Goal: Transaction & Acquisition: Purchase product/service

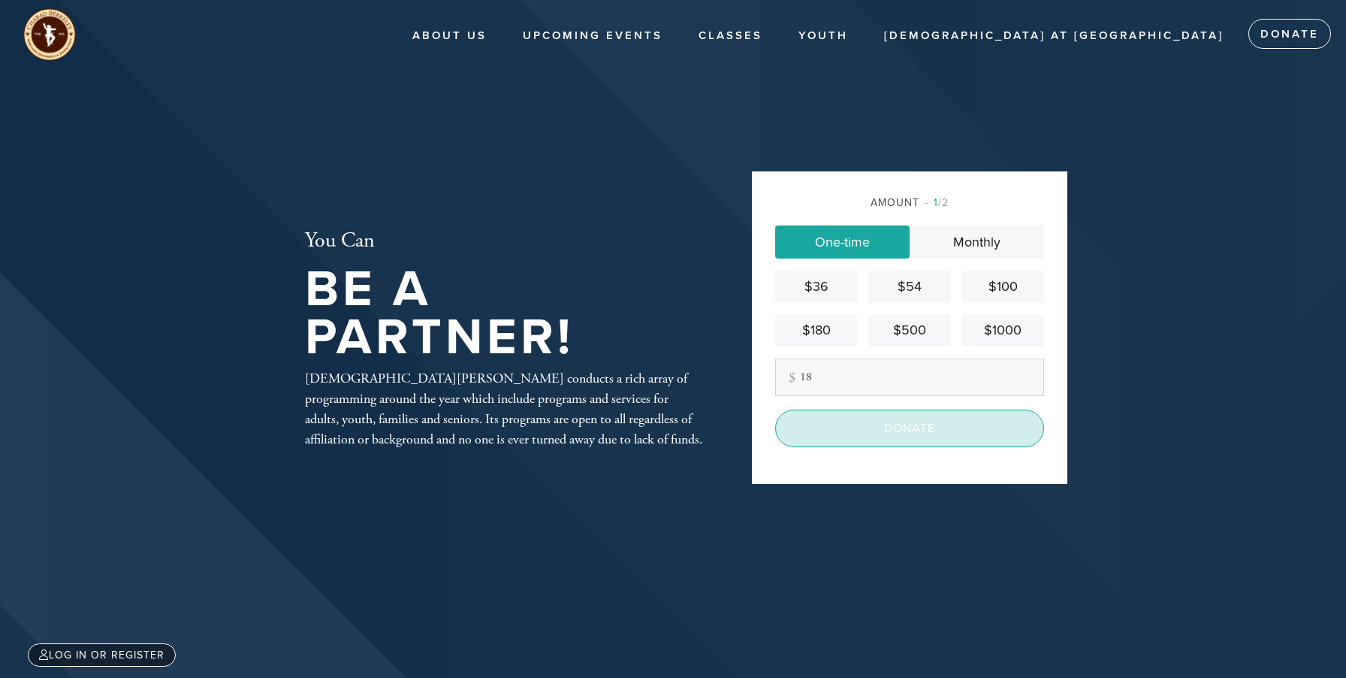
type input "18"
click at [939, 439] on input "Donate" at bounding box center [909, 428] width 269 height 38
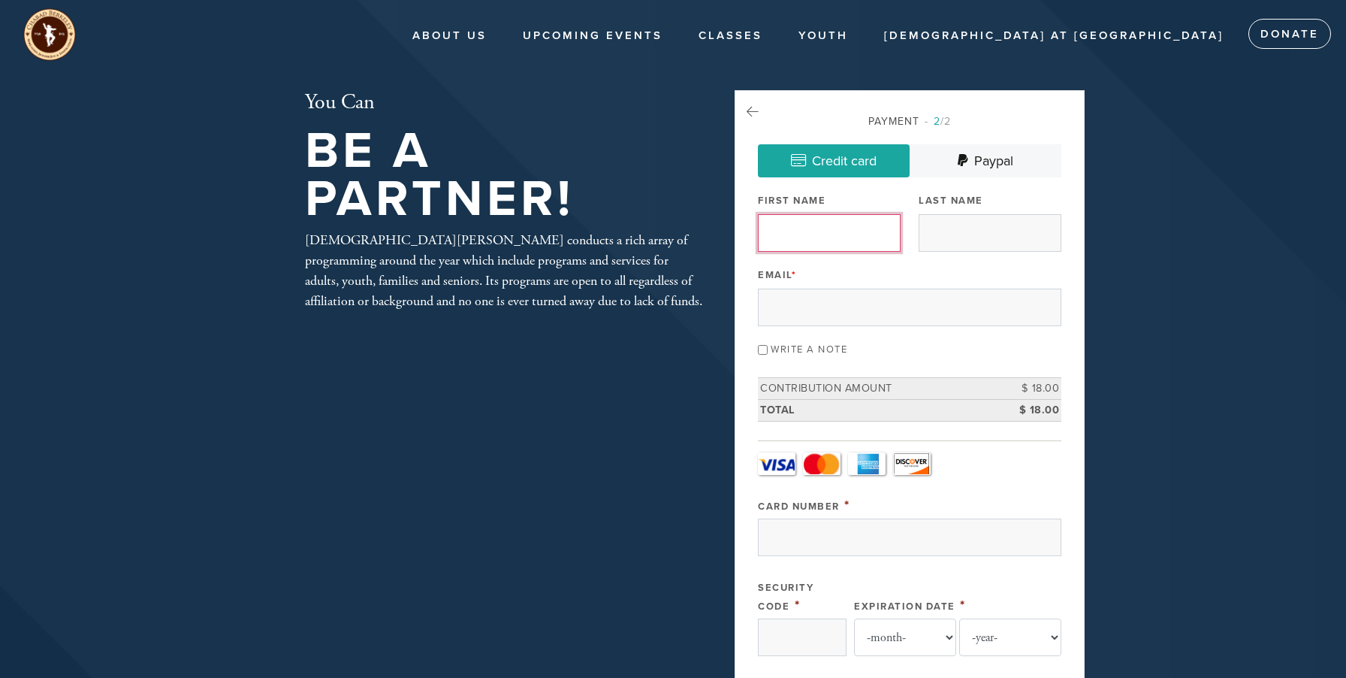
click at [854, 224] on input "First Name" at bounding box center [829, 233] width 143 height 38
type input "[PERSON_NAME]"
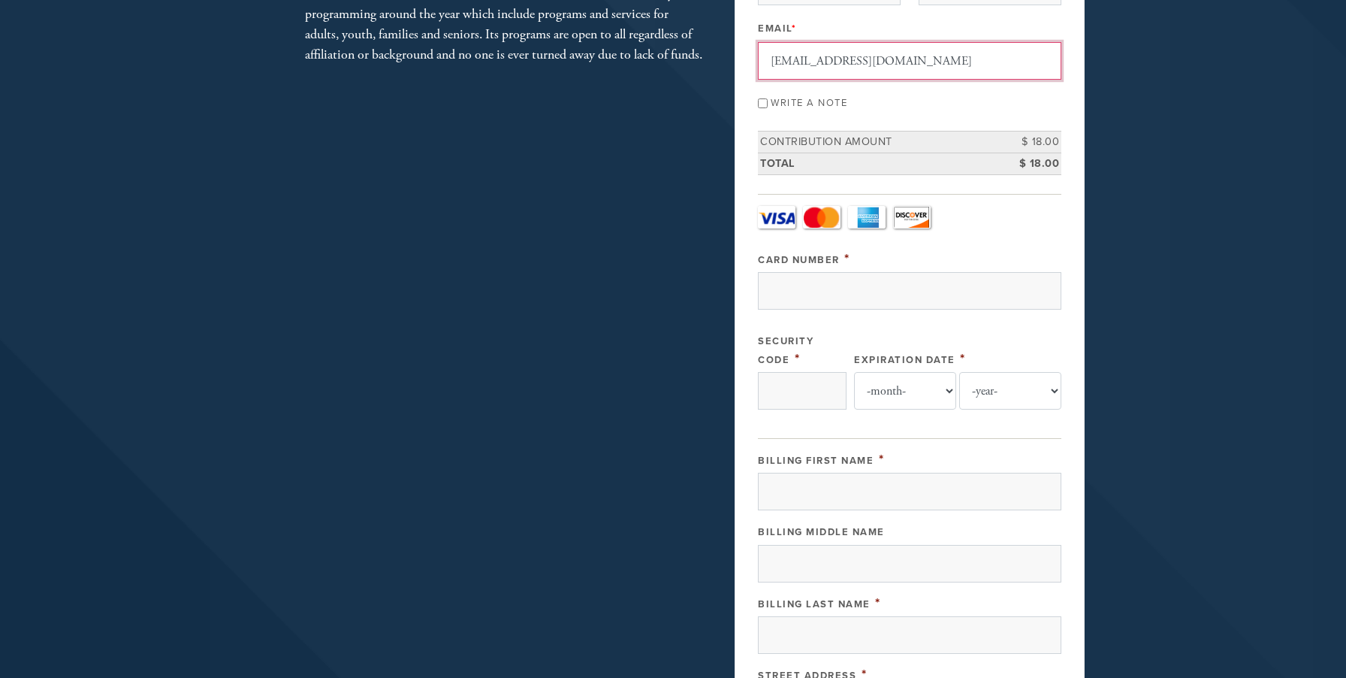
scroll to position [251, 0]
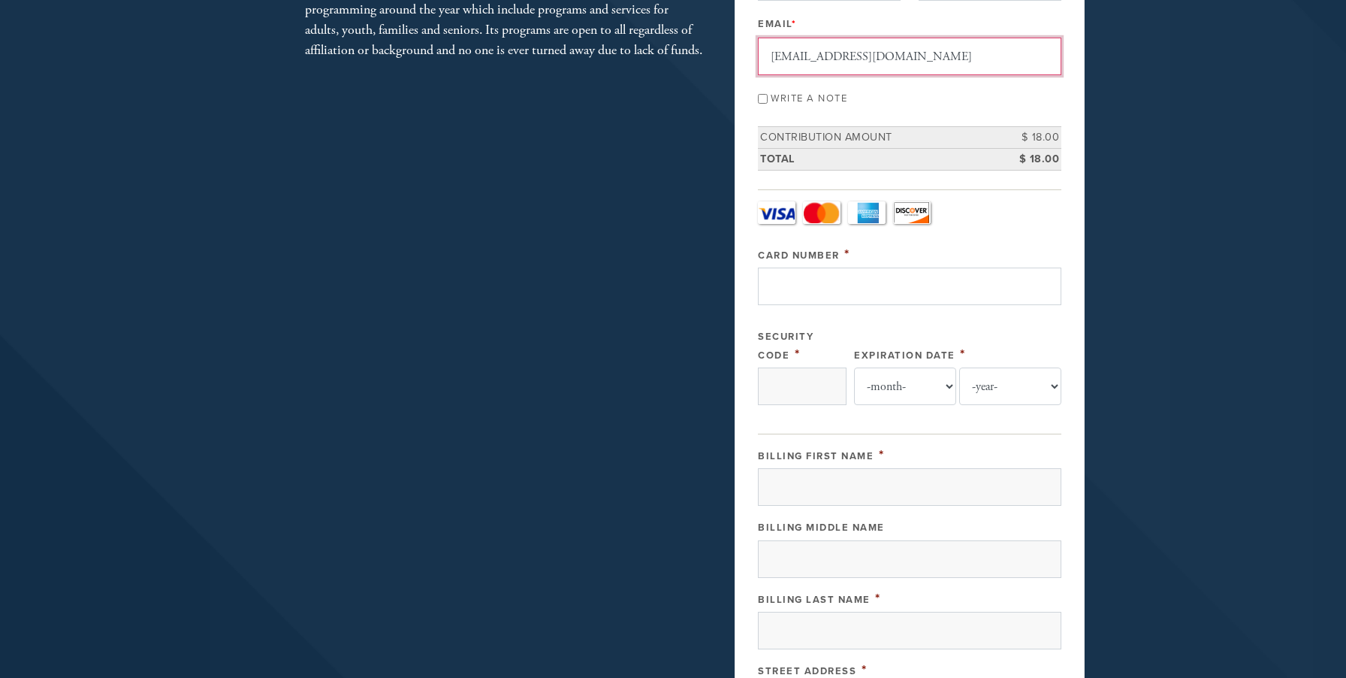
type input "[EMAIL_ADDRESS][DOMAIN_NAME]"
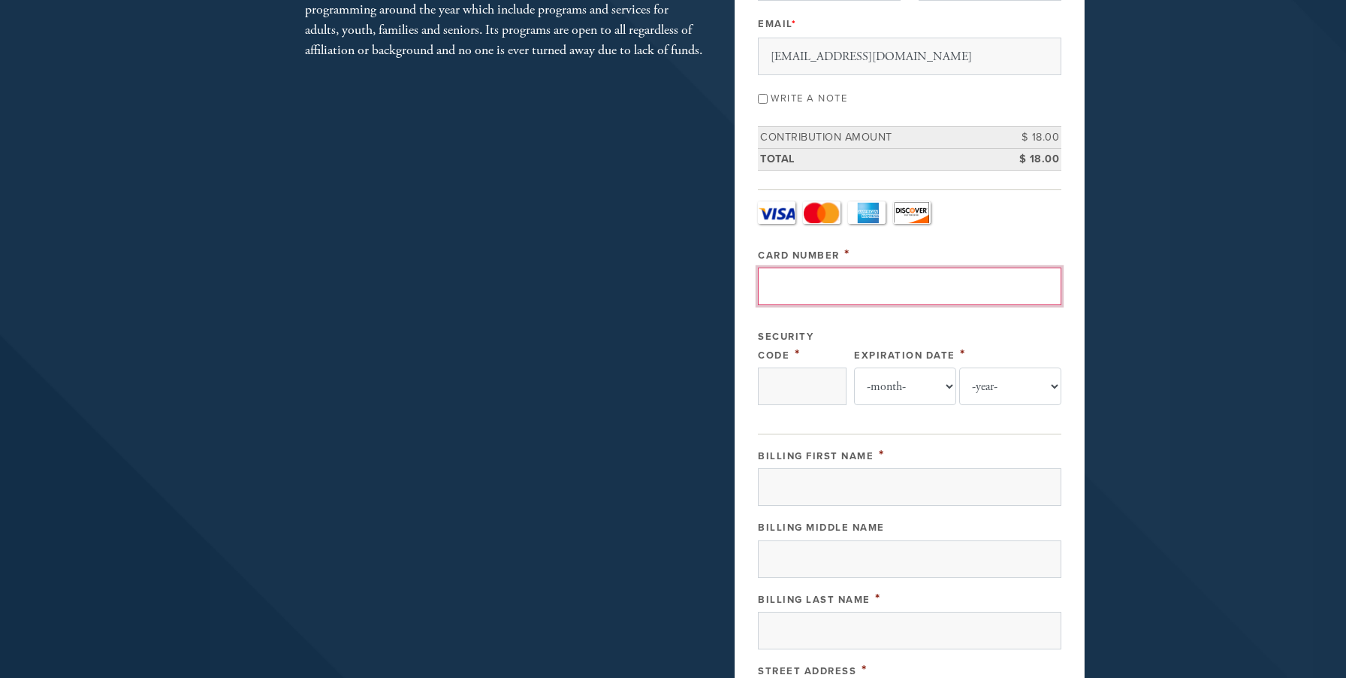
click at [820, 286] on input "Card Number" at bounding box center [910, 286] width 304 height 38
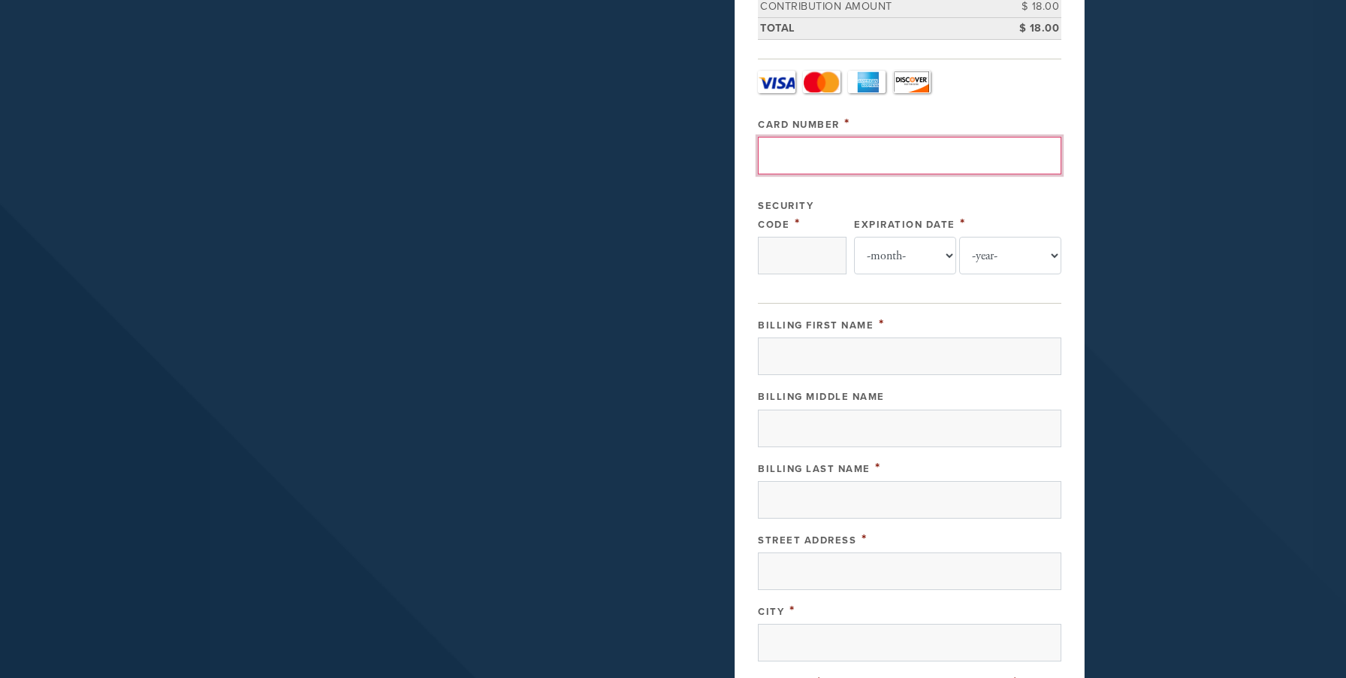
scroll to position [380, 0]
click at [812, 161] on input "Card Number" at bounding box center [910, 157] width 304 height 38
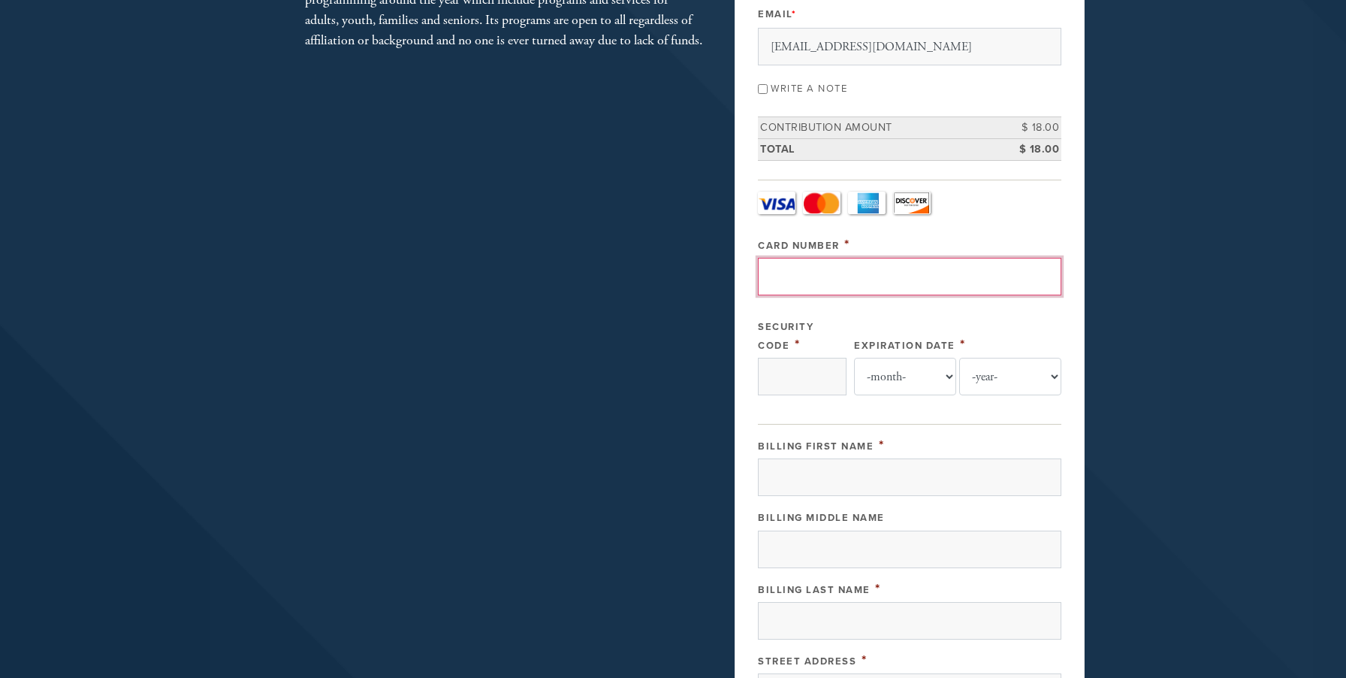
scroll to position [266, 0]
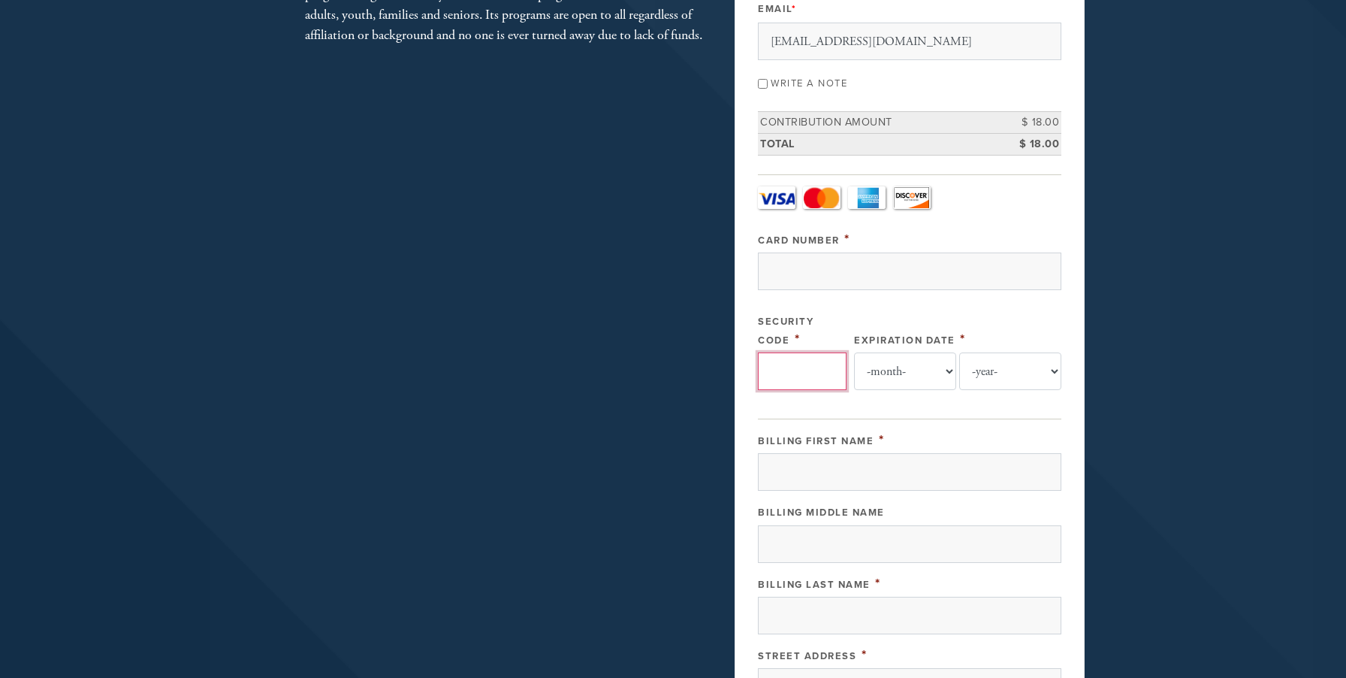
click at [821, 360] on input "Security Code" at bounding box center [802, 371] width 89 height 38
click at [808, 373] on input "Security Code" at bounding box center [802, 371] width 89 height 38
type input "245"
click at [809, 263] on input "Card Number" at bounding box center [910, 271] width 304 height 38
click at [901, 370] on select "-month- Jan Feb Mar Apr May Jun [DATE] Aug Sep Oct Nov Dec" at bounding box center [905, 371] width 102 height 38
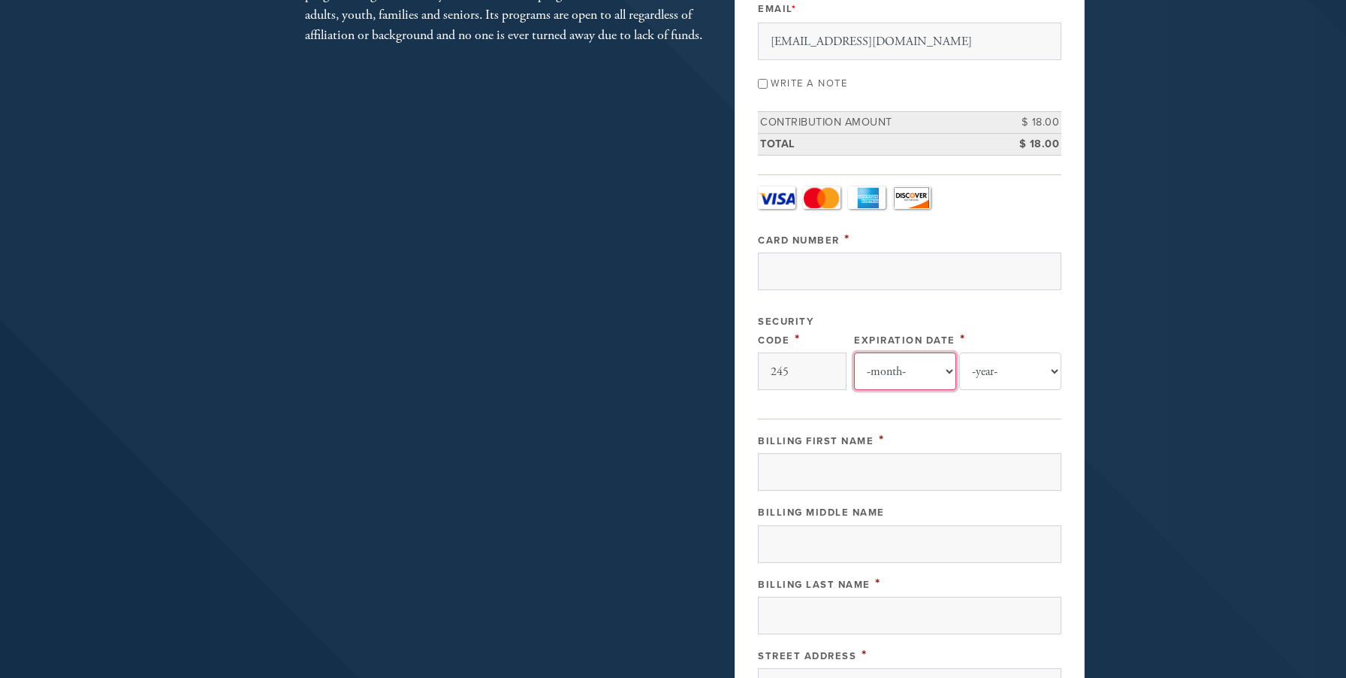
select select "9"
click at [861, 352] on select "-month- Jan Feb Mar Apr May Jun [DATE] Aug Sep Oct Nov Dec" at bounding box center [905, 371] width 102 height 38
click at [993, 370] on select "-year- 2025 2026 2027 2028 2029 2030 2031 2032 2033 2034 2035" at bounding box center [1010, 371] width 102 height 38
select select "2028"
click at [959, 352] on select "-year- 2025 2026 2027 2028 2029 2030 2031 2032 2033 2034 2035" at bounding box center [1010, 371] width 102 height 38
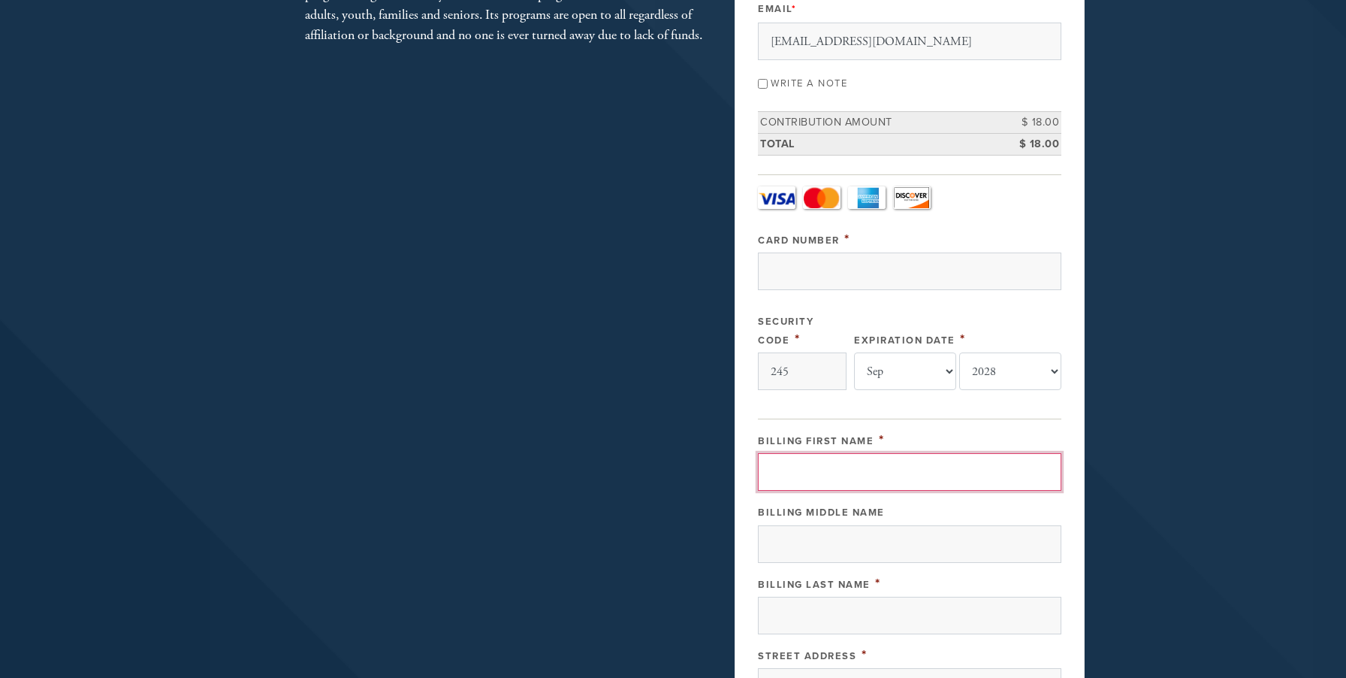
click at [893, 467] on input "Billing First Name" at bounding box center [910, 472] width 304 height 38
type input "[PERSON_NAME]"
type input "1"
click at [851, 470] on input "[PERSON_NAME]" at bounding box center [910, 472] width 304 height 38
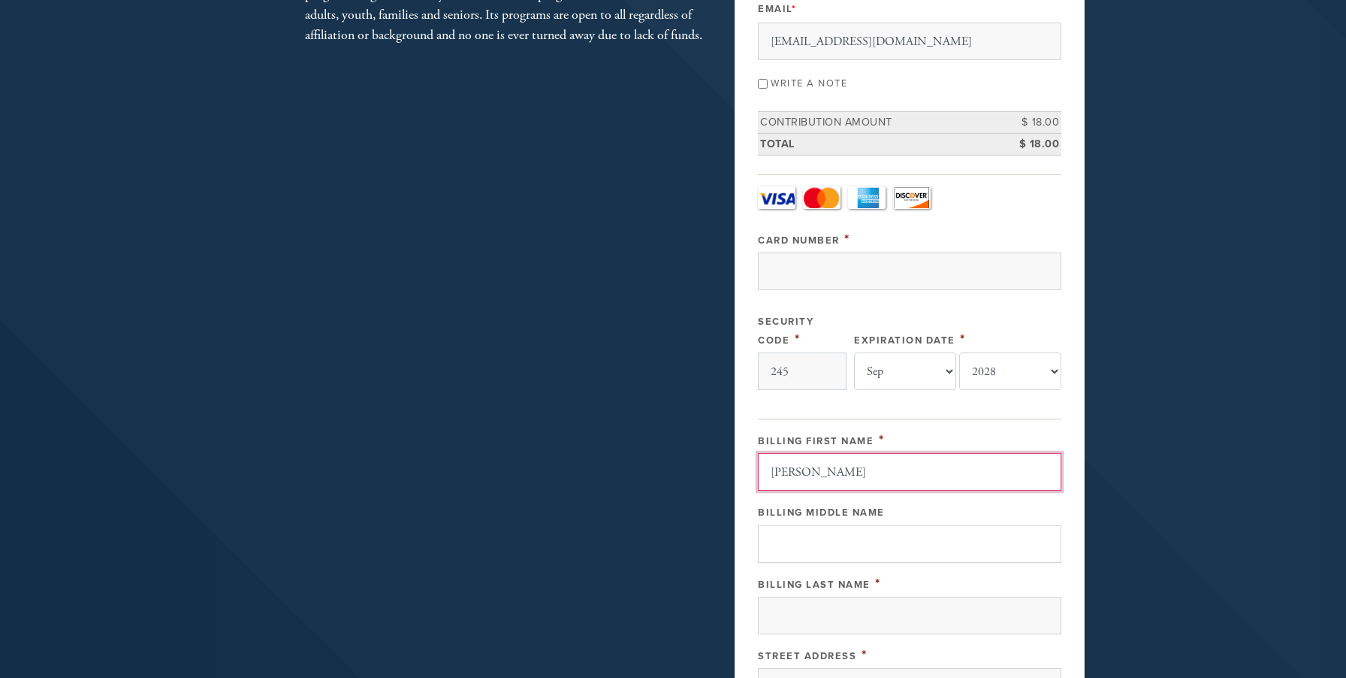
type input "[PERSON_NAME]"
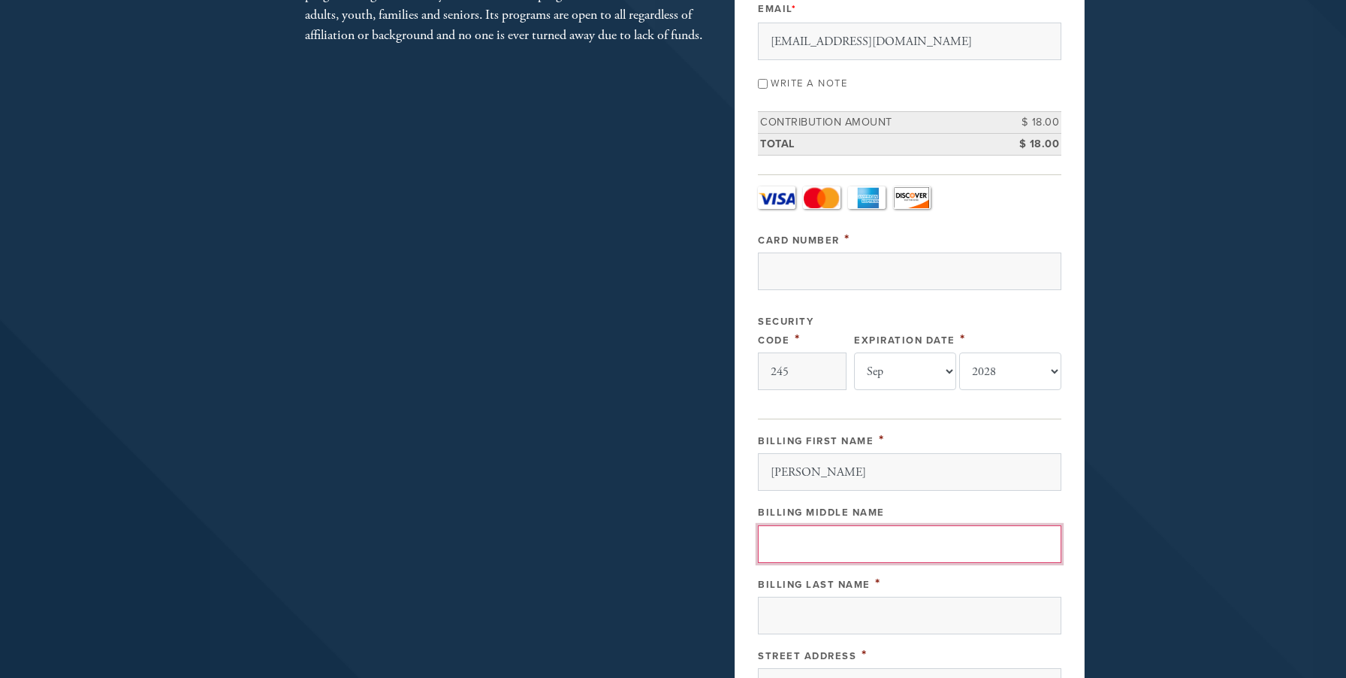
click at [863, 541] on input "Billing Middle Name" at bounding box center [910, 544] width 304 height 38
type input "[PERSON_NAME]"
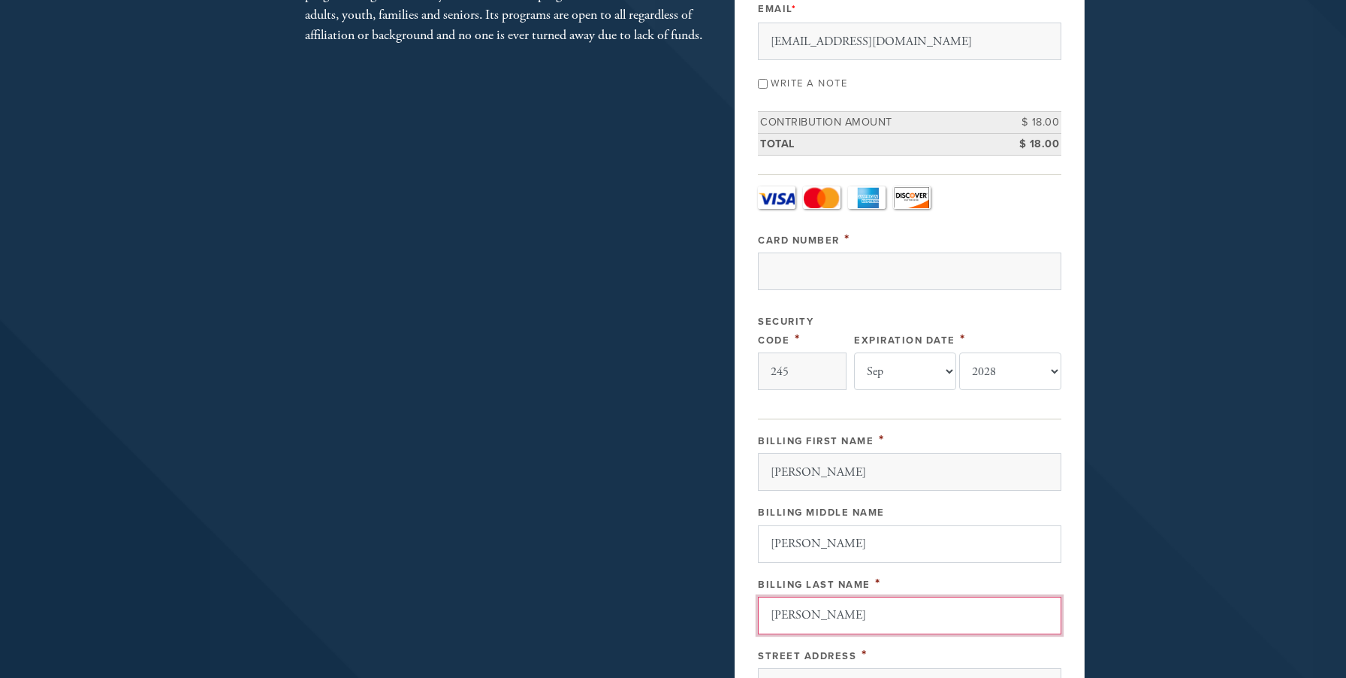
type input "[PERSON_NAME]"
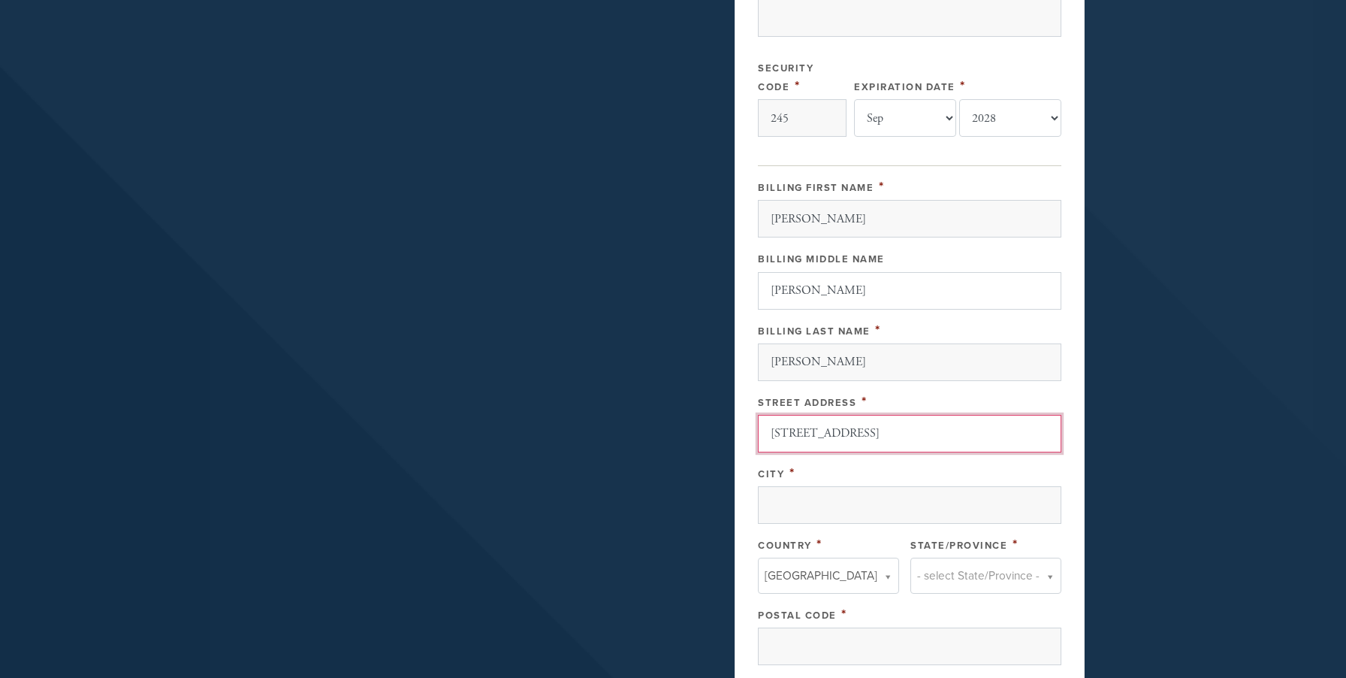
scroll to position [520, 0]
type input "[STREET_ADDRESS]"
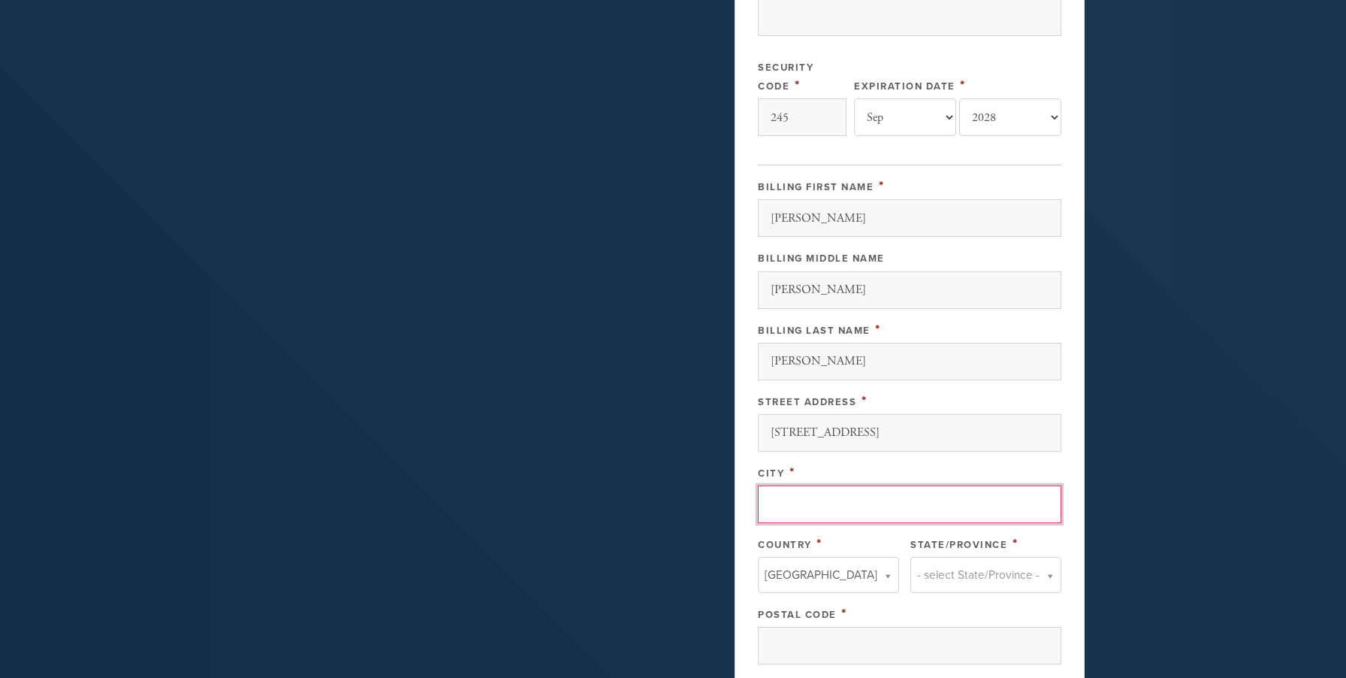
click at [860, 509] on input "City" at bounding box center [910, 504] width 304 height 38
type input "Marana"
type input "a"
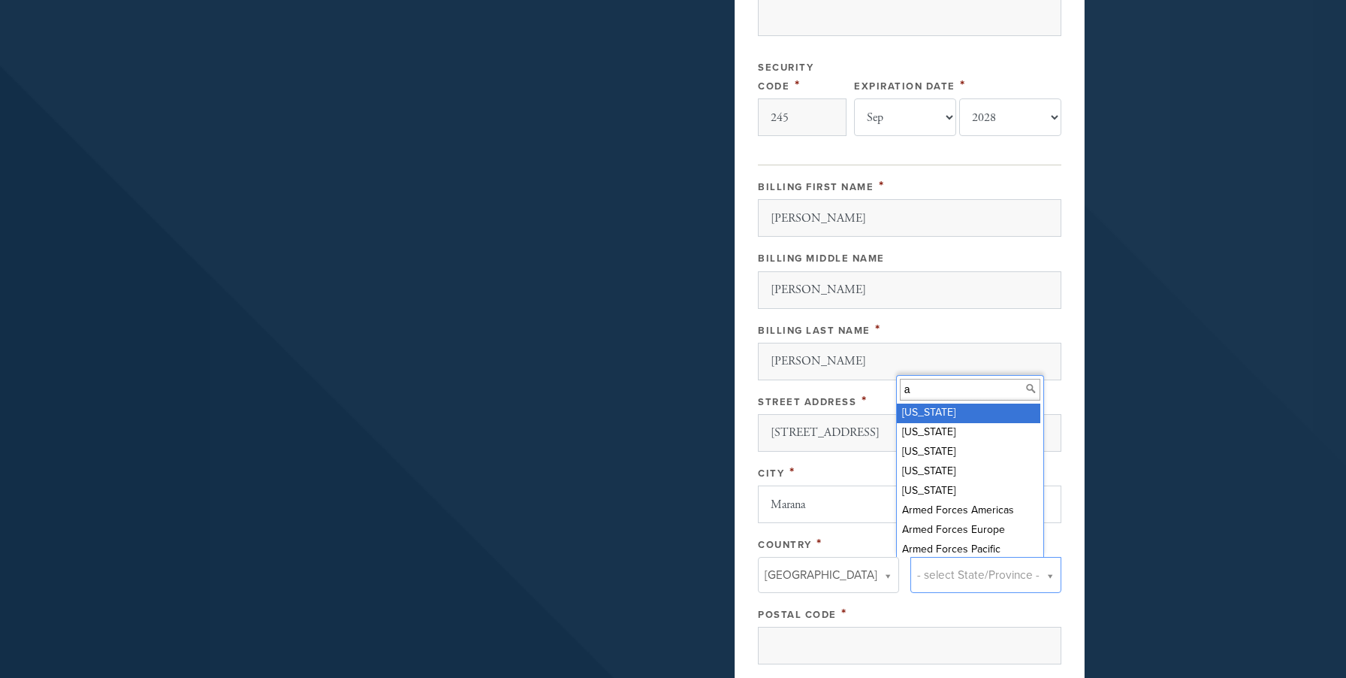
type input "ar"
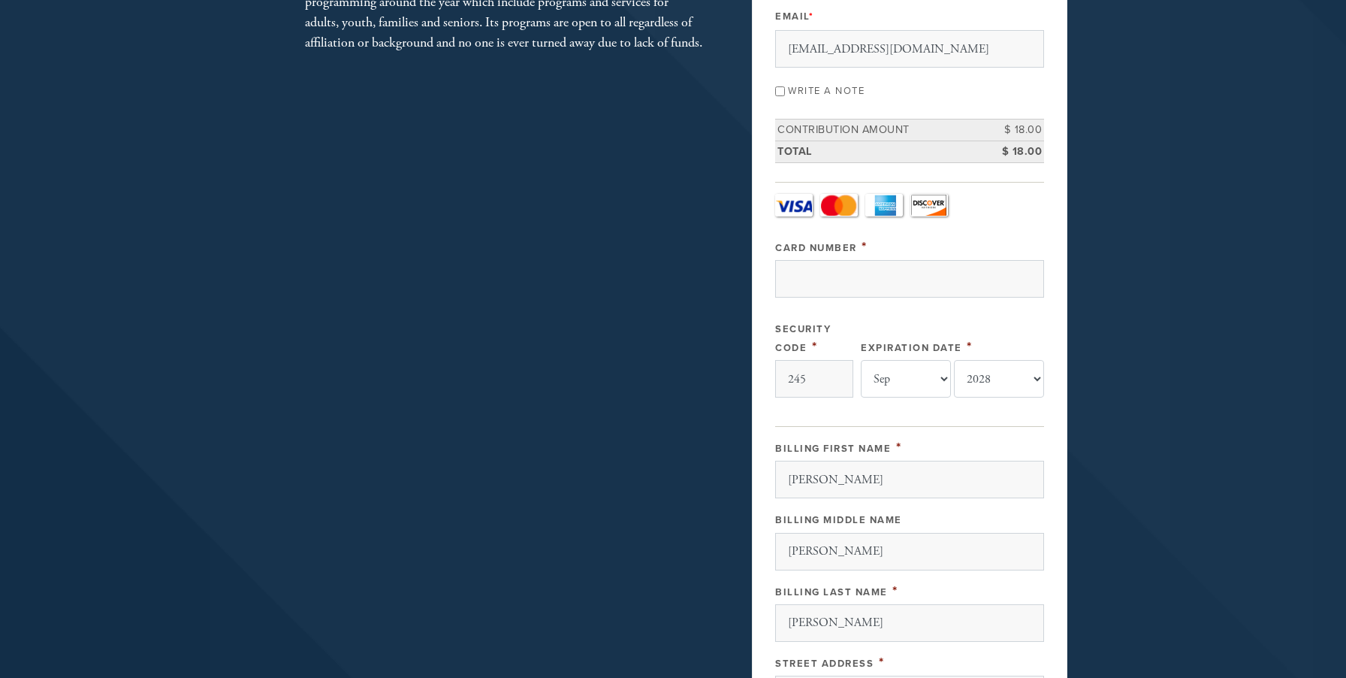
scroll to position [241, 0]
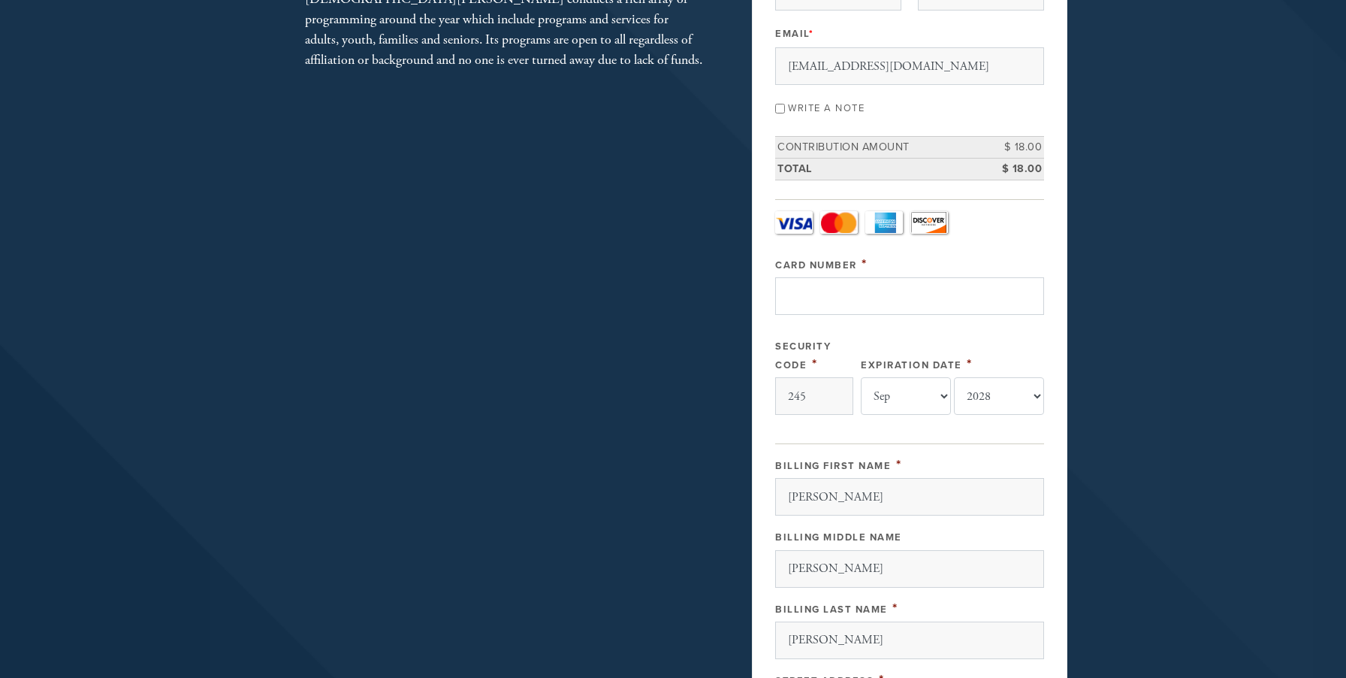
type input "85658"
click at [816, 298] on input "Card Number" at bounding box center [909, 296] width 269 height 38
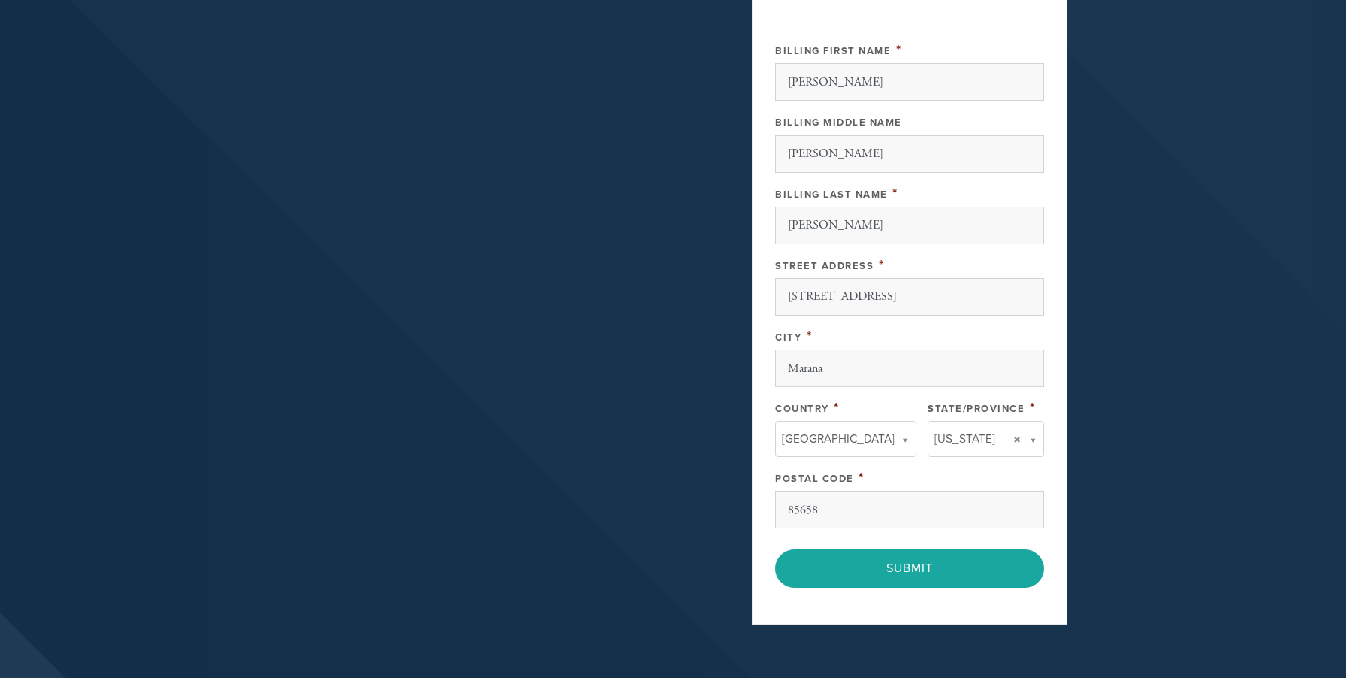
scroll to position [659, 0]
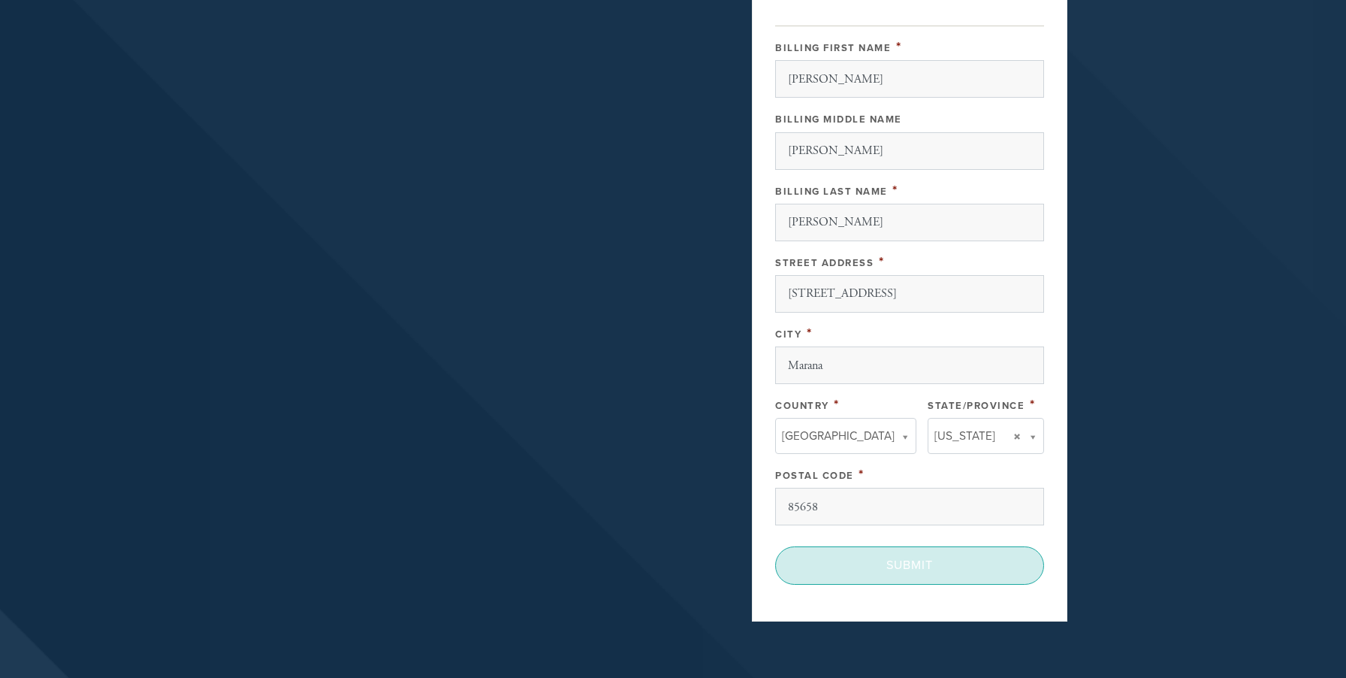
type input "[CREDIT_CARD_NUMBER]"
click at [911, 561] on input "Submit" at bounding box center [909, 565] width 269 height 38
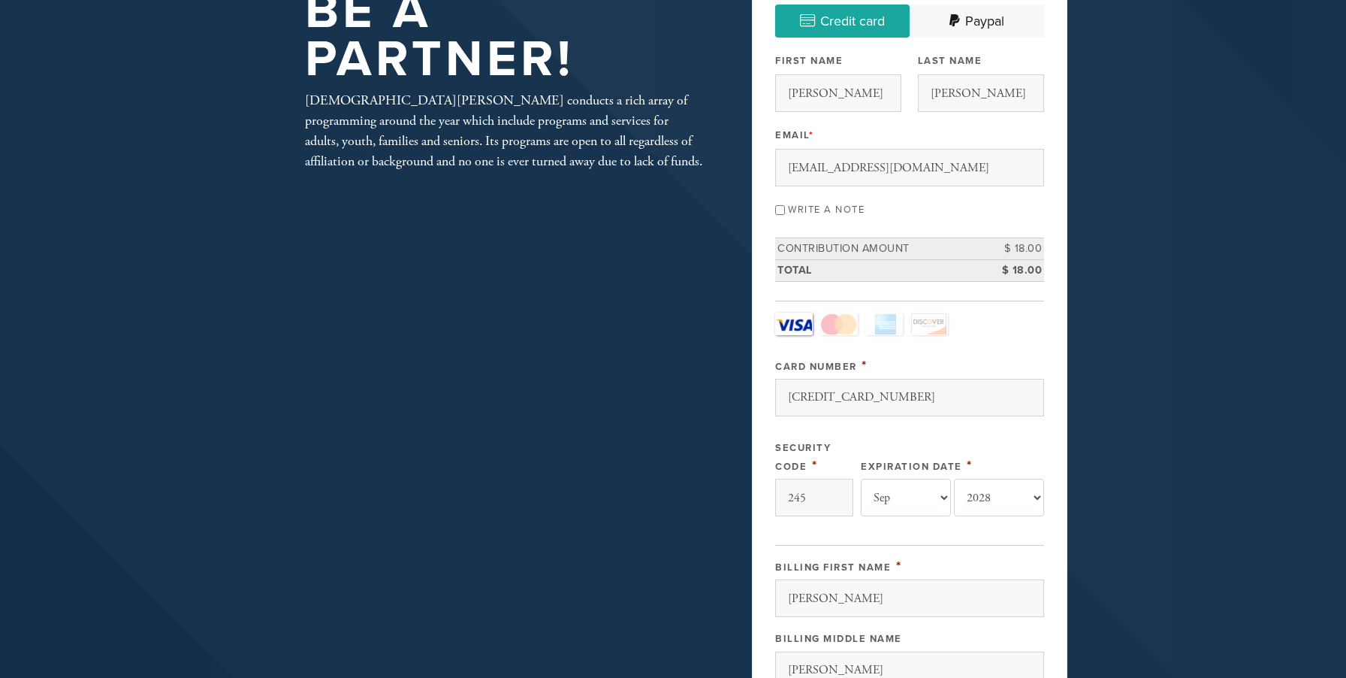
scroll to position [0, 0]
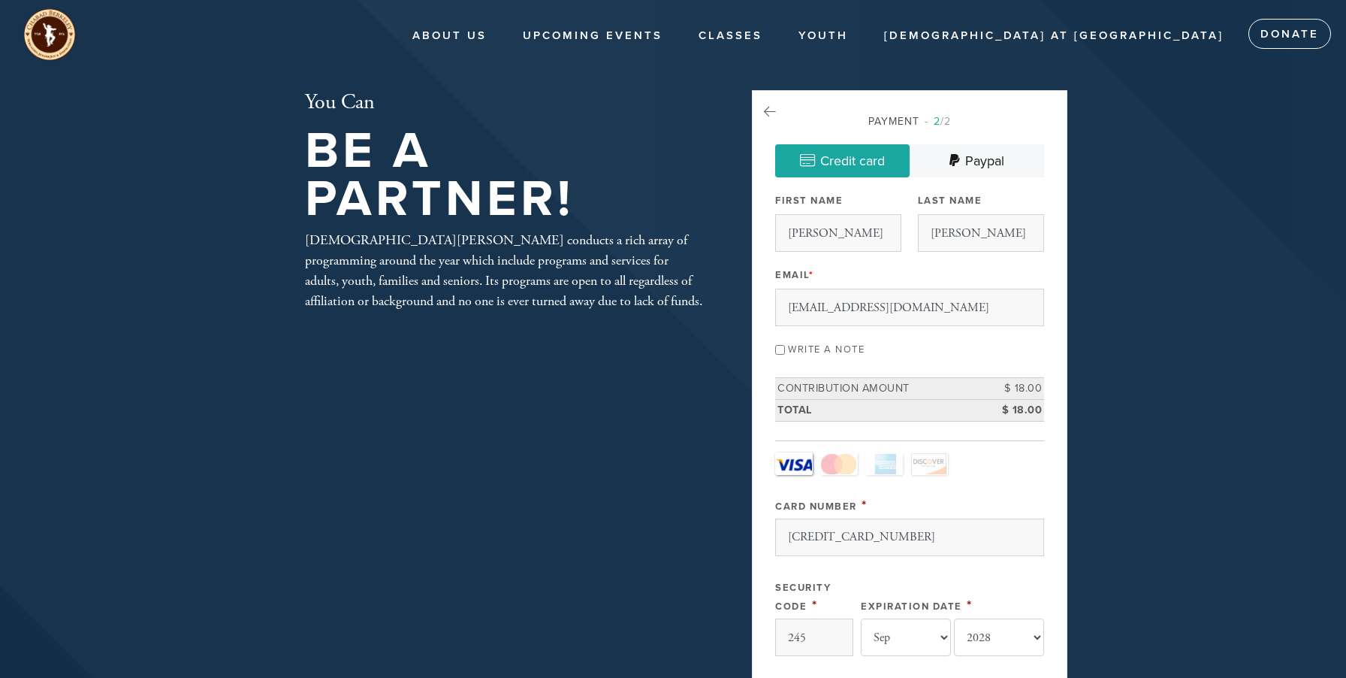
click at [823, 350] on label "Write a note" at bounding box center [826, 349] width 77 height 12
click at [785, 350] on input "Write a note" at bounding box center [780, 350] width 10 height 10
checkbox input "true"
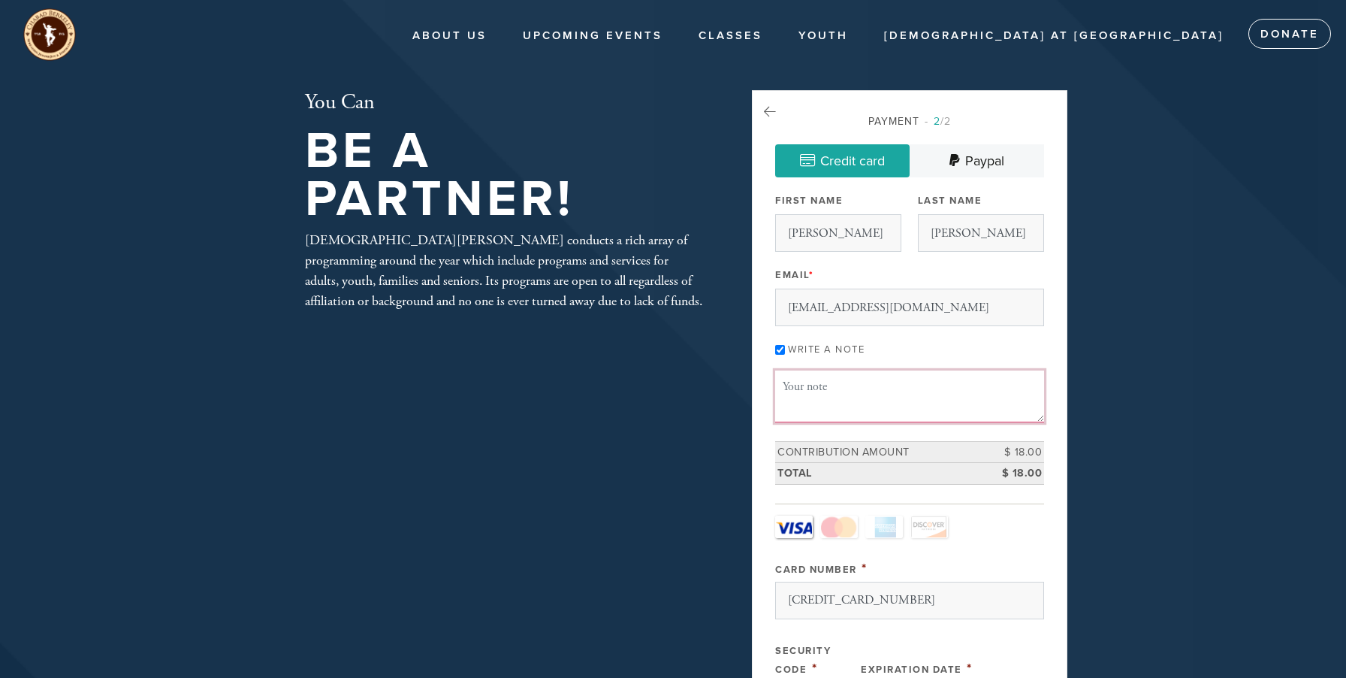
click at [823, 383] on textarea "Message or dedication" at bounding box center [909, 395] width 269 height 51
